Goal: Task Accomplishment & Management: Use online tool/utility

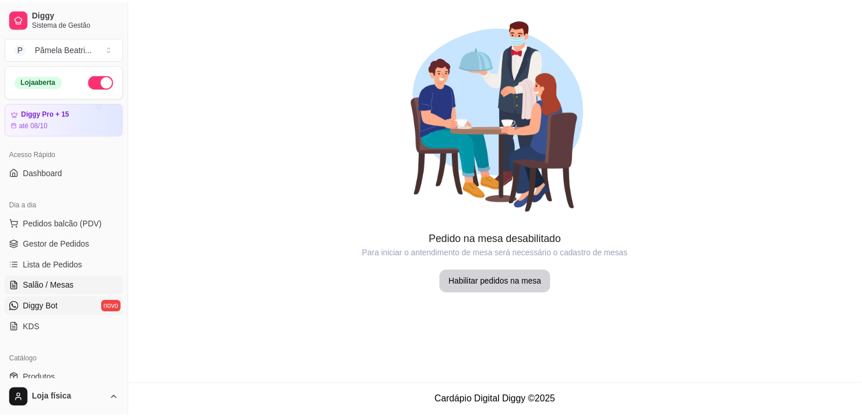
scroll to position [64, 0]
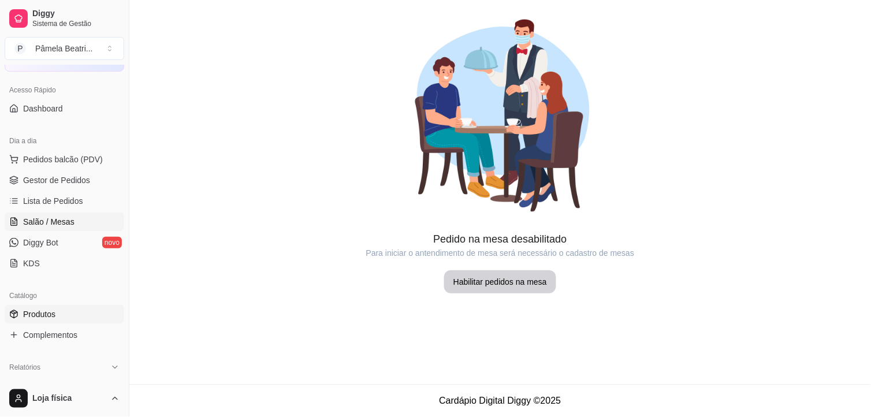
click at [20, 317] on link "Produtos" at bounding box center [65, 314] width 120 height 18
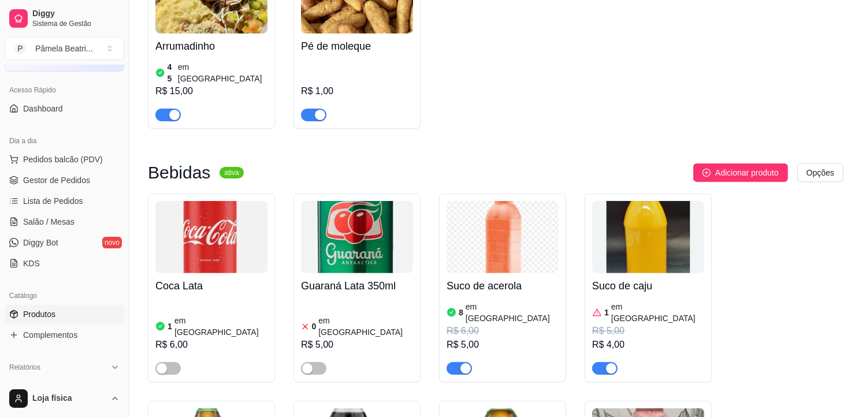
scroll to position [4173, 0]
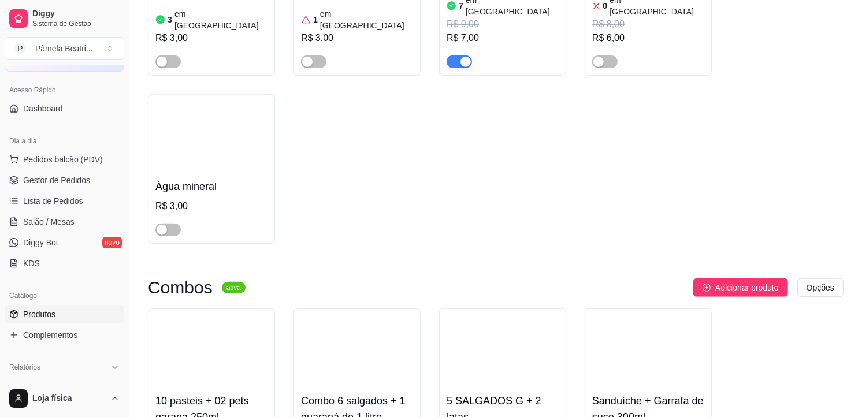
scroll to position [4445, 0]
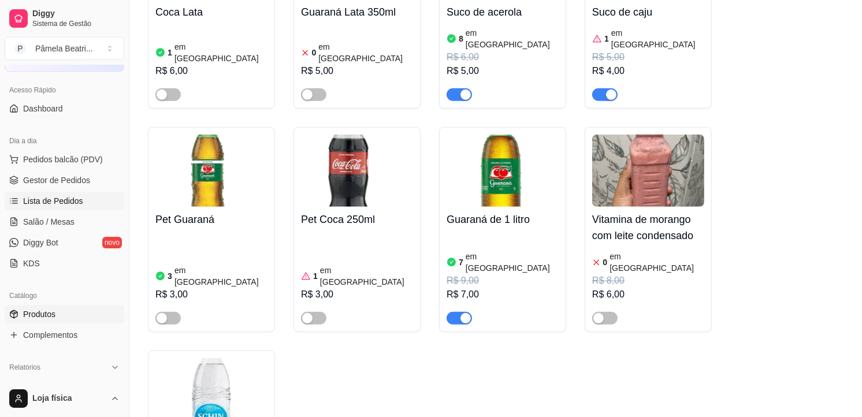
click at [47, 198] on span "Lista de Pedidos" at bounding box center [53, 201] width 60 height 12
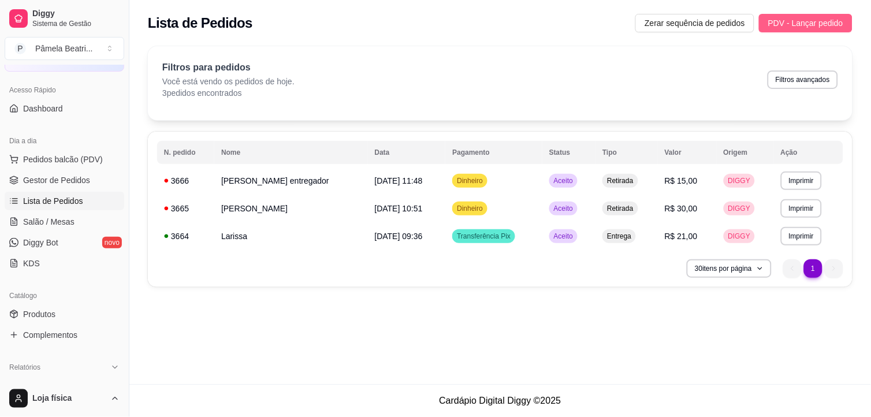
click at [799, 18] on span "PDV - Lançar pedido" at bounding box center [806, 23] width 75 height 13
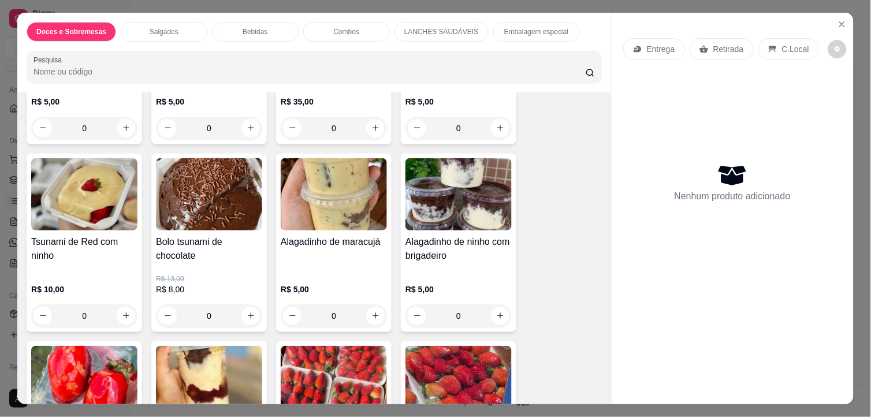
scroll to position [257, 0]
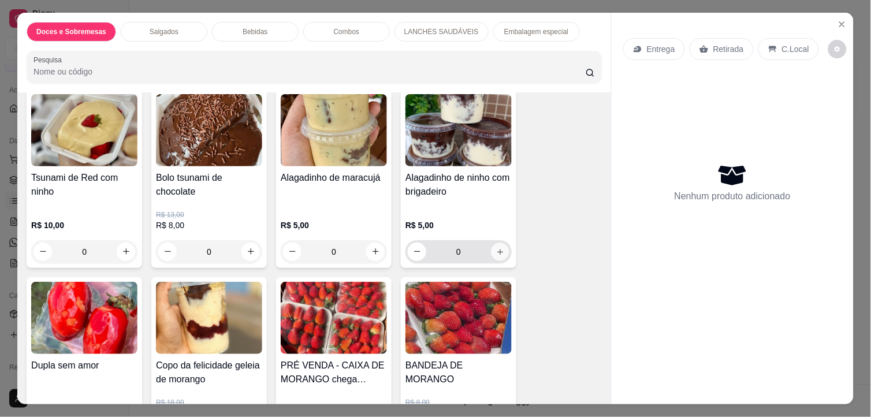
click at [496, 247] on icon "increase-product-quantity" at bounding box center [500, 251] width 9 height 9
type input "1"
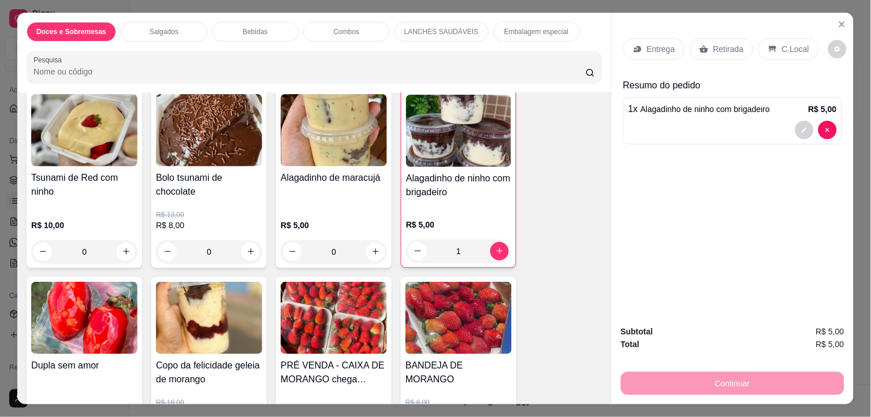
click at [725, 43] on p "Retirada" at bounding box center [729, 49] width 31 height 12
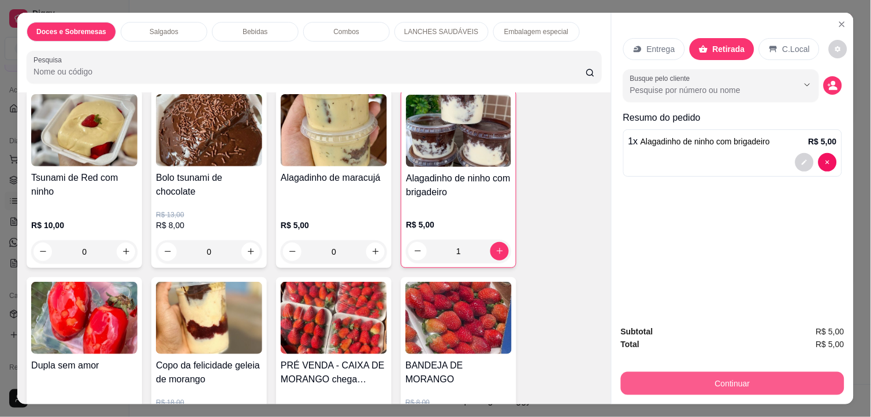
click at [723, 378] on button "Continuar" at bounding box center [733, 383] width 224 height 23
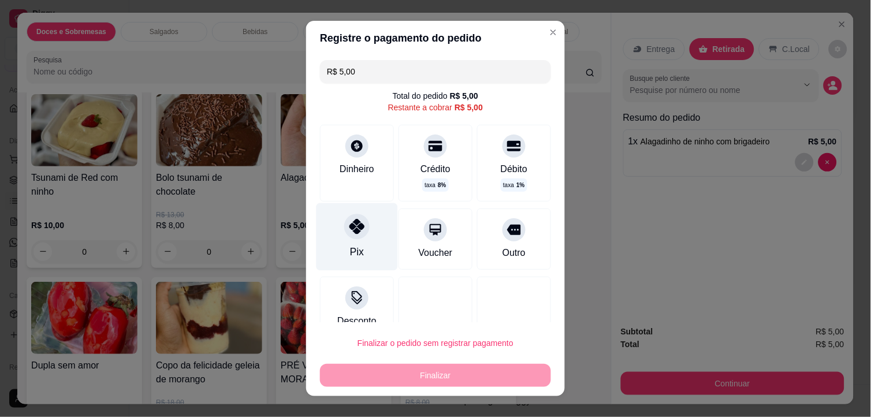
click at [353, 243] on div "Pix" at bounding box center [357, 237] width 81 height 68
type input "R$ 0,00"
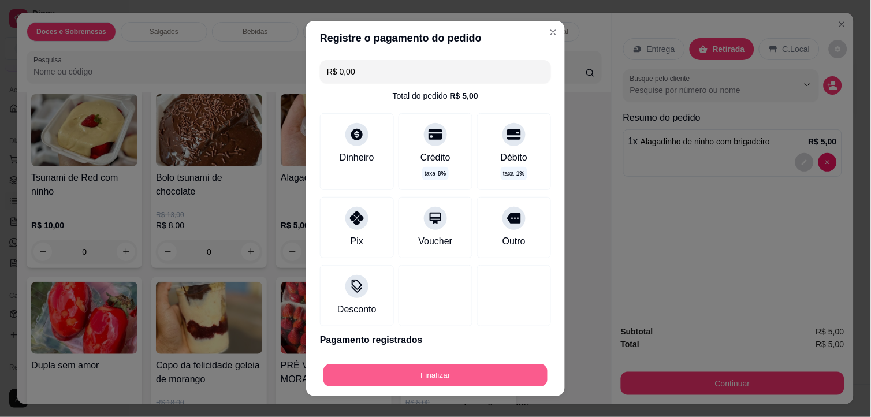
click at [412, 379] on button "Finalizar" at bounding box center [436, 376] width 224 height 23
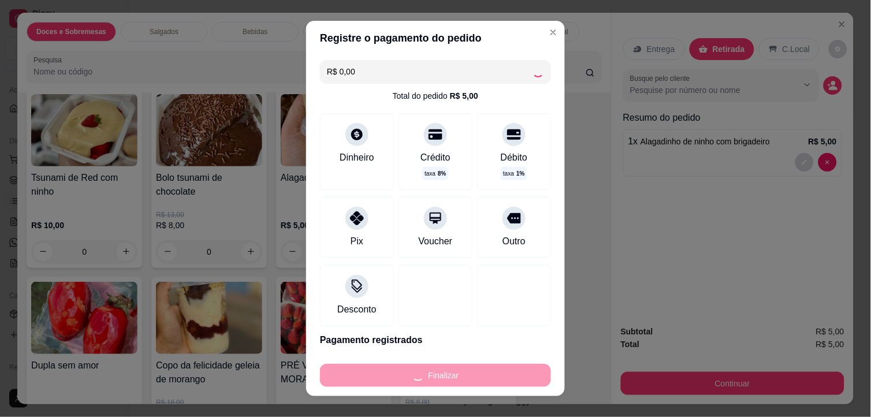
type input "0"
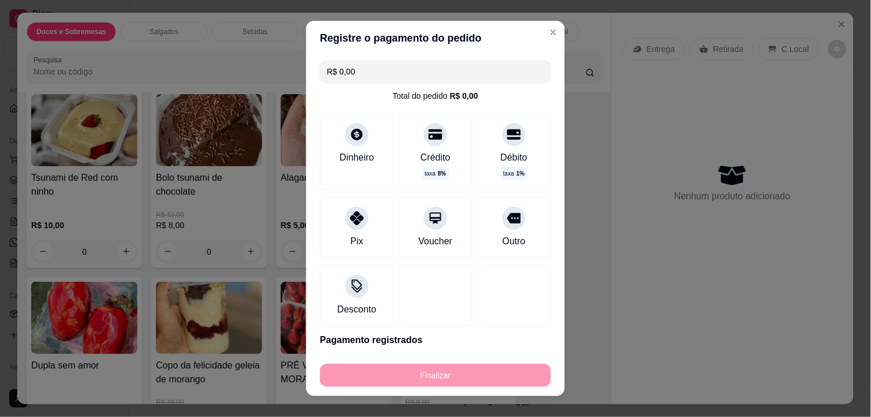
type input "-R$ 5,00"
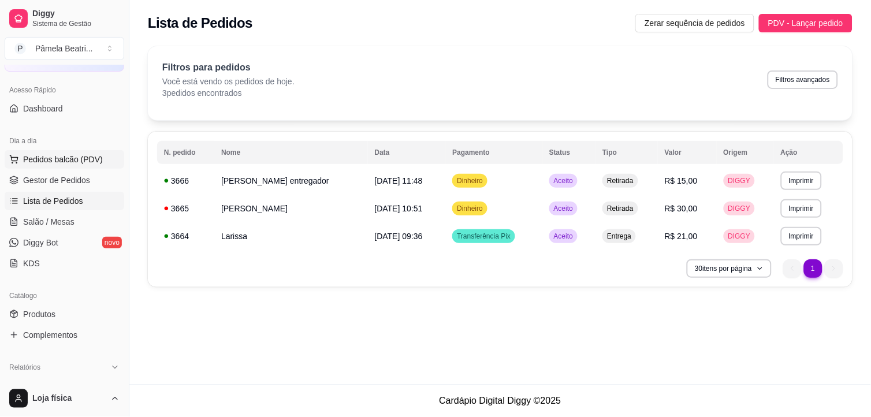
click at [61, 160] on span "Pedidos balcão (PDV)" at bounding box center [63, 160] width 80 height 12
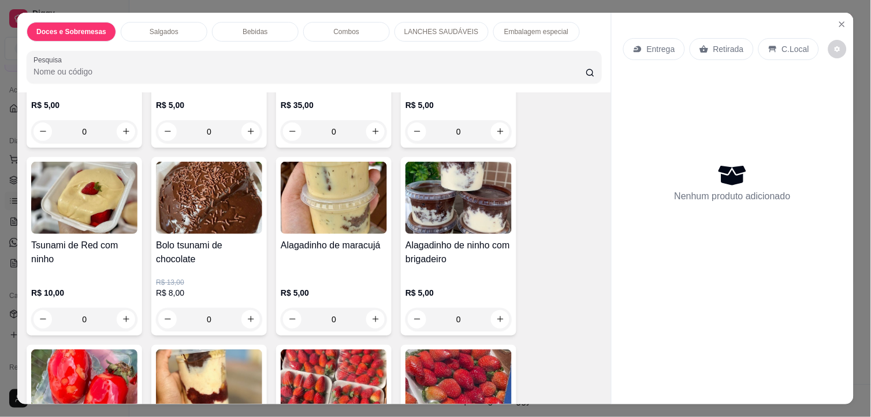
scroll to position [192, 0]
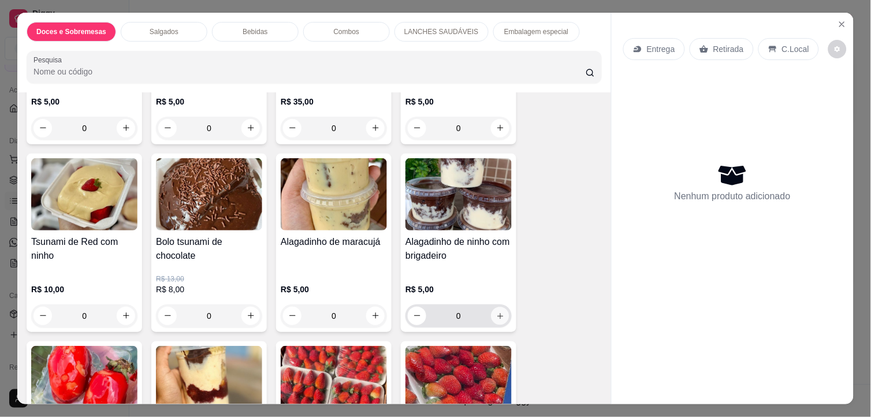
click at [498, 313] on icon "increase-product-quantity" at bounding box center [500, 315] width 9 height 9
type input "1"
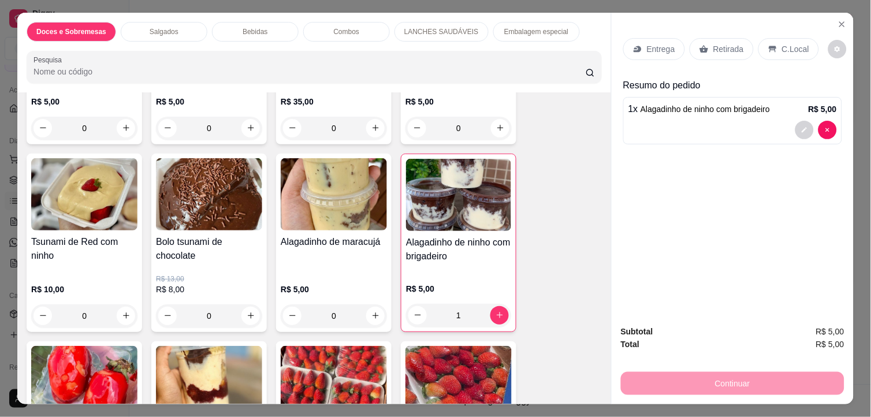
click at [706, 44] on div "Retirada" at bounding box center [722, 49] width 64 height 22
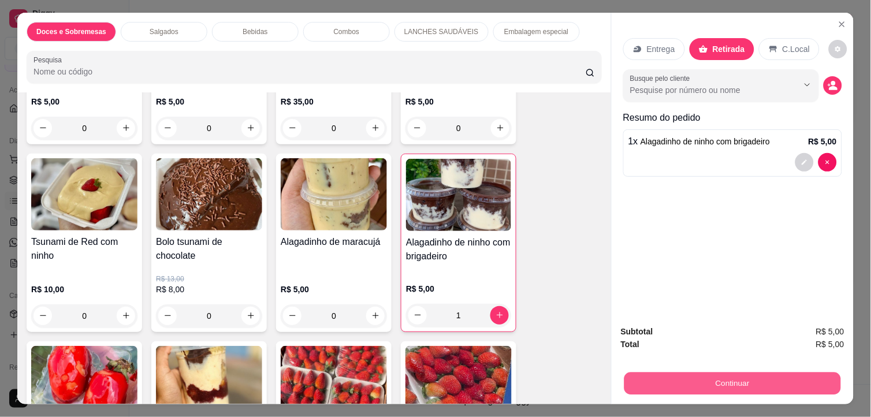
click at [765, 373] on button "Continuar" at bounding box center [733, 384] width 217 height 23
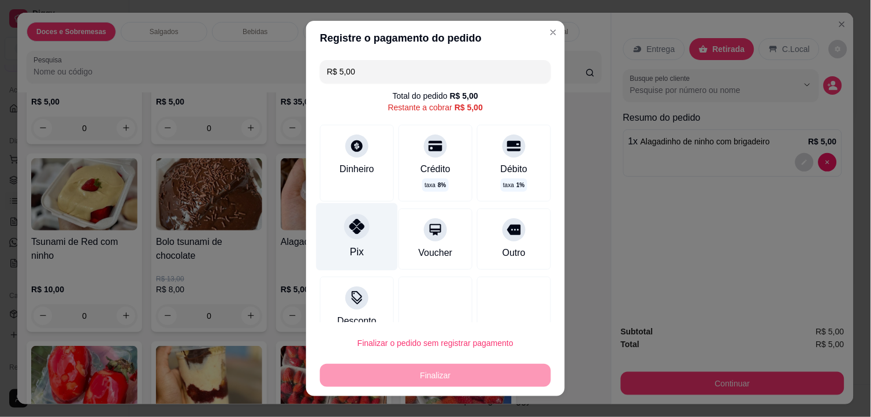
click at [343, 243] on div "Pix" at bounding box center [357, 237] width 81 height 68
type input "R$ 0,00"
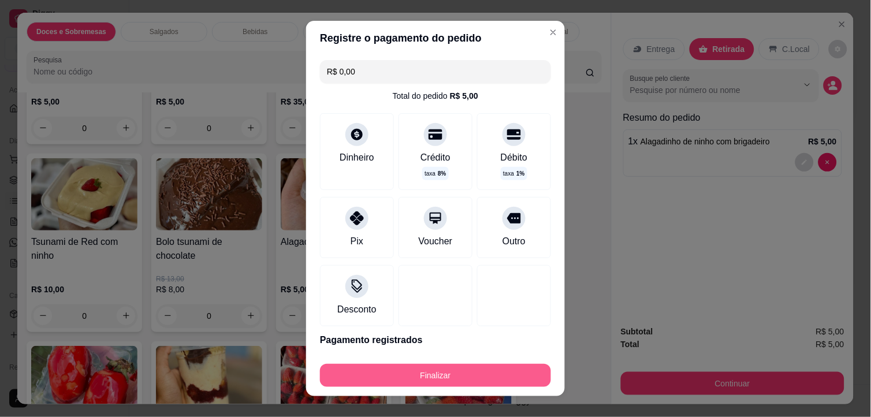
click at [476, 365] on button "Finalizar" at bounding box center [435, 375] width 231 height 23
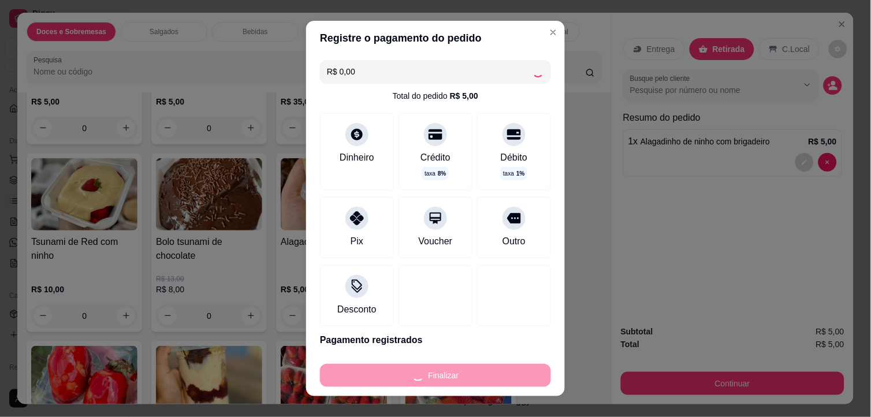
type input "0"
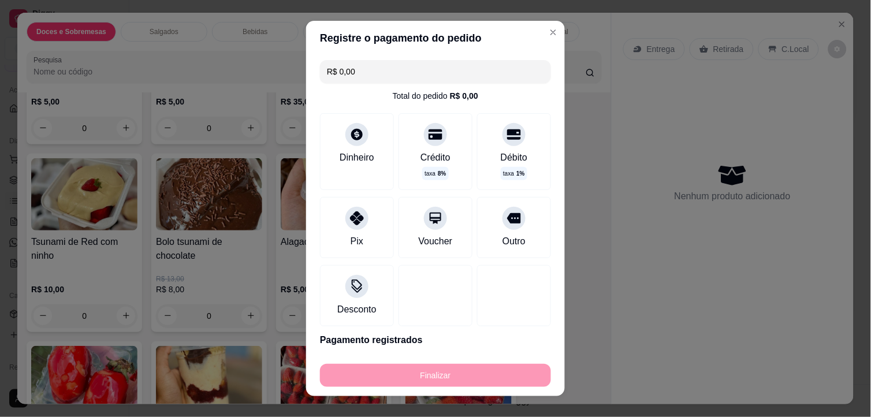
type input "-R$ 5,00"
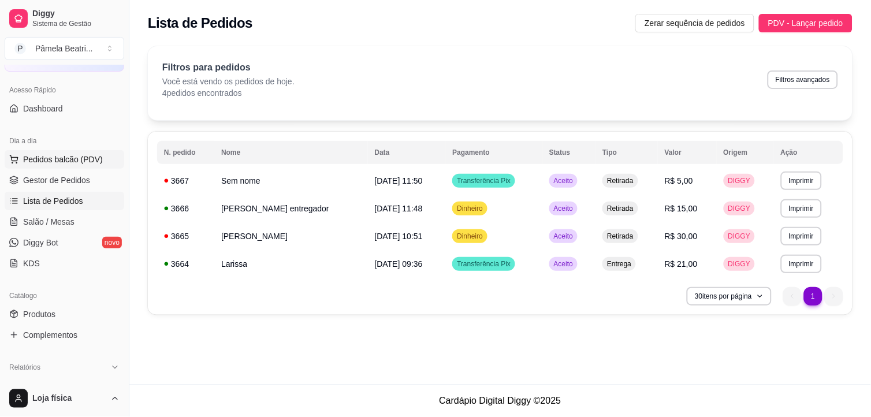
click at [42, 158] on span "Pedidos balcão (PDV)" at bounding box center [63, 160] width 80 height 12
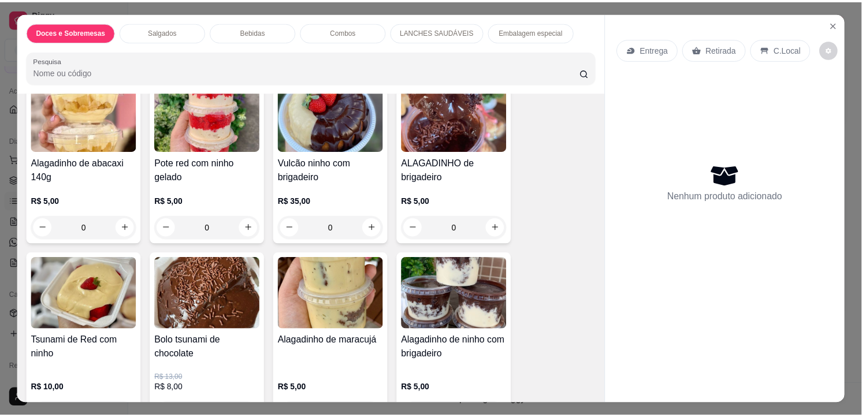
scroll to position [192, 0]
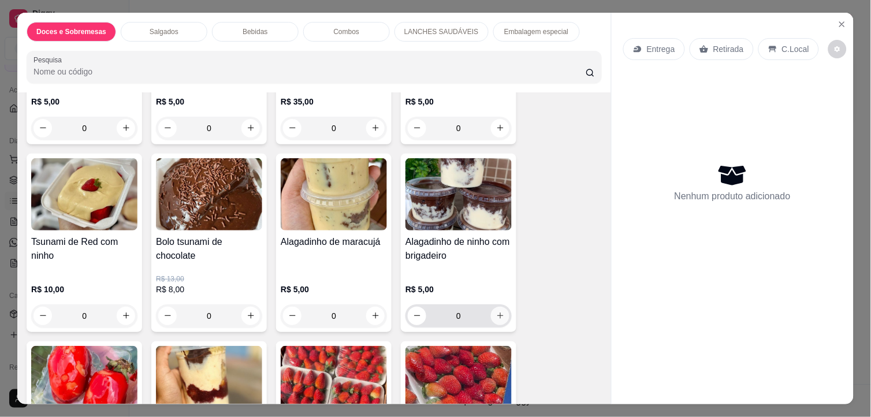
click at [495, 315] on button "increase-product-quantity" at bounding box center [500, 316] width 18 height 18
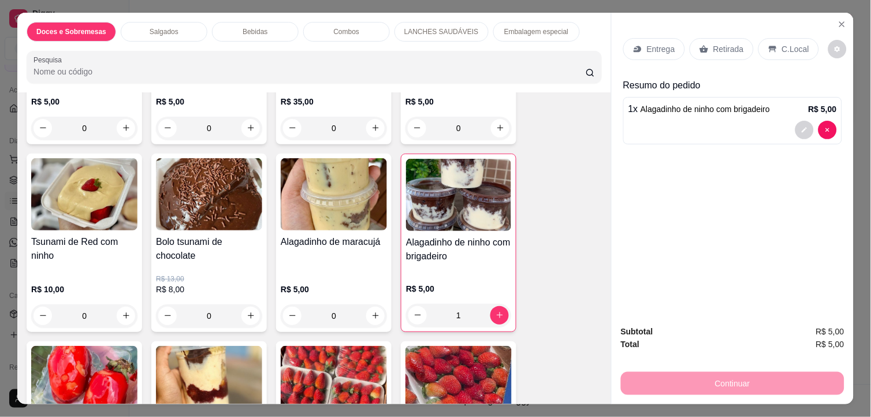
click at [714, 44] on p "Retirada" at bounding box center [729, 49] width 31 height 12
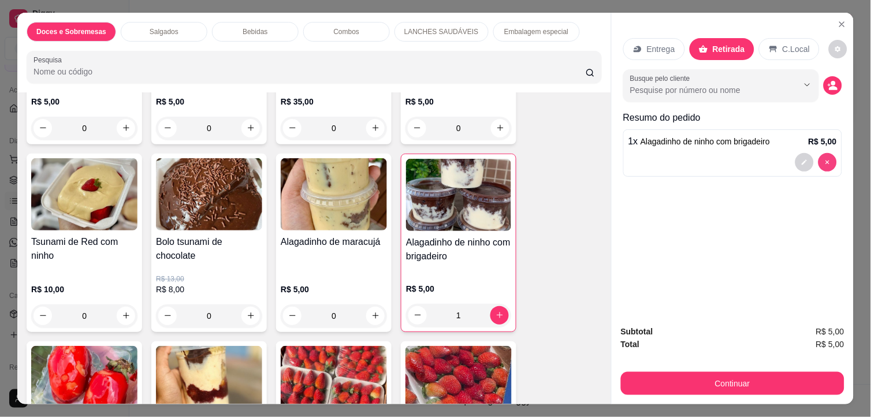
type input "0"
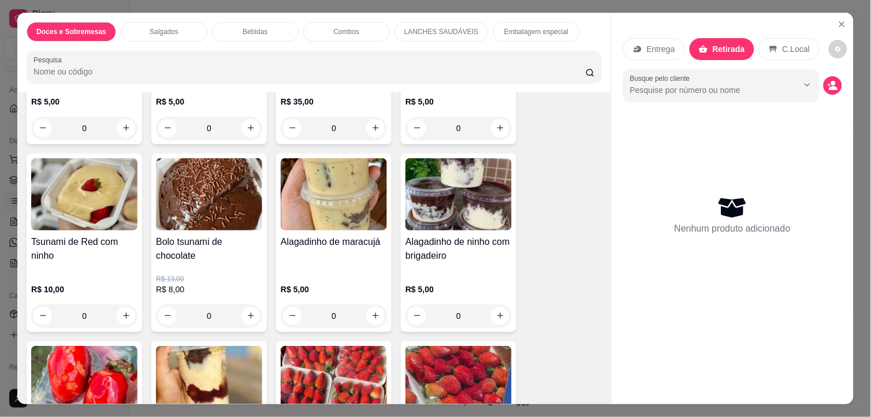
click at [640, 42] on div "Entrega" at bounding box center [655, 49] width 62 height 22
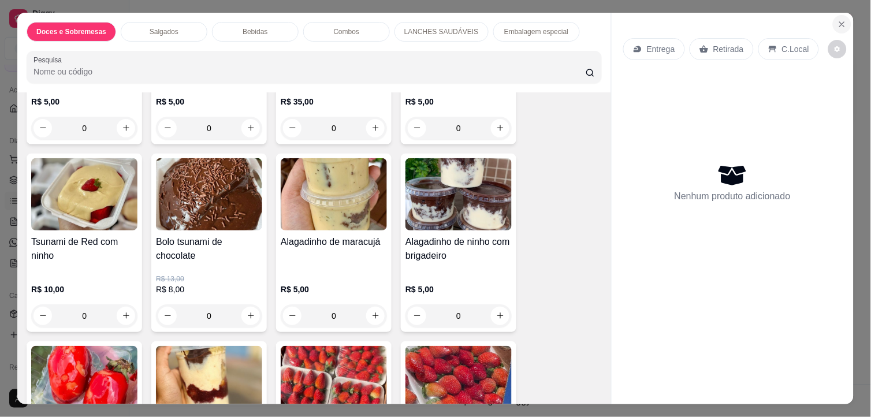
click at [837, 15] on button "Close" at bounding box center [842, 24] width 18 height 18
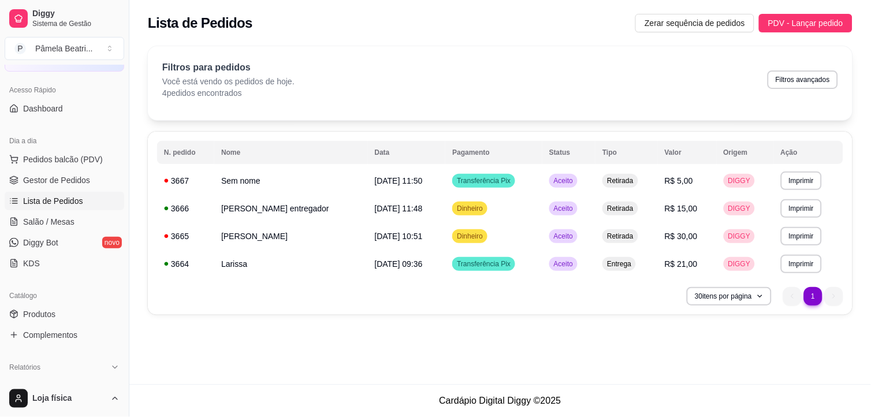
click at [813, 295] on li "1" at bounding box center [813, 296] width 18 height 18
click at [760, 295] on icon "button" at bounding box center [759, 296] width 7 height 7
click at [633, 316] on div "**********" at bounding box center [500, 184] width 742 height 290
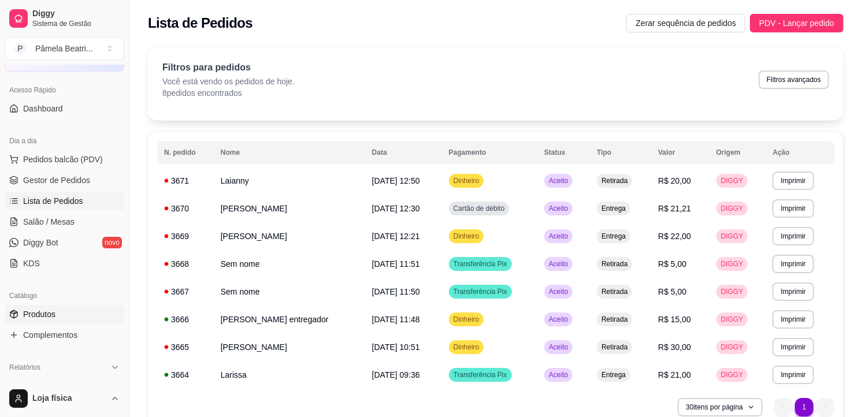
click at [47, 317] on span "Produtos" at bounding box center [39, 315] width 32 height 12
